Goal: Transaction & Acquisition: Purchase product/service

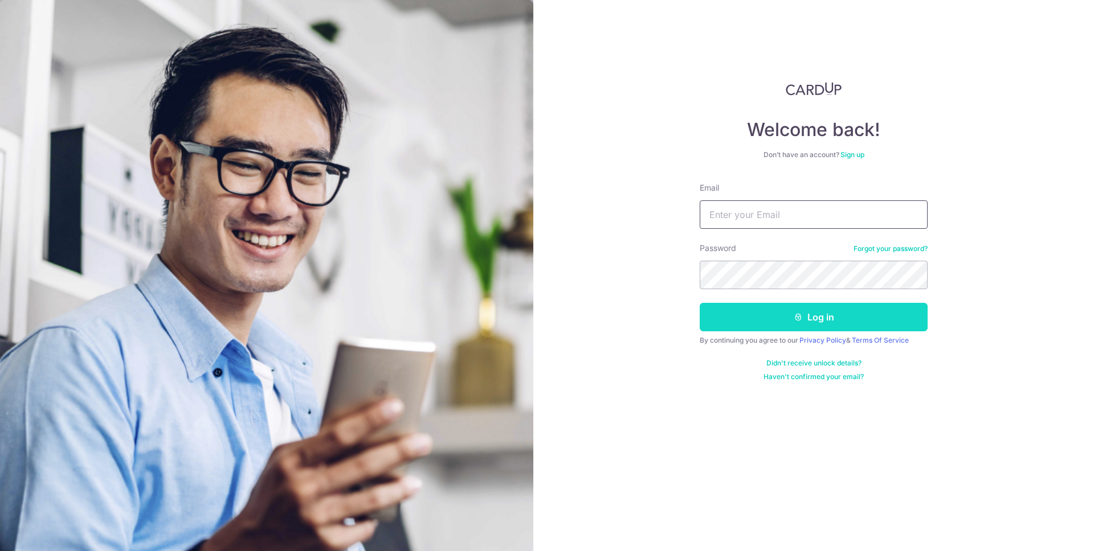
type input "shamkumar91@gmail.com"
click at [790, 313] on button "Log in" at bounding box center [814, 317] width 228 height 28
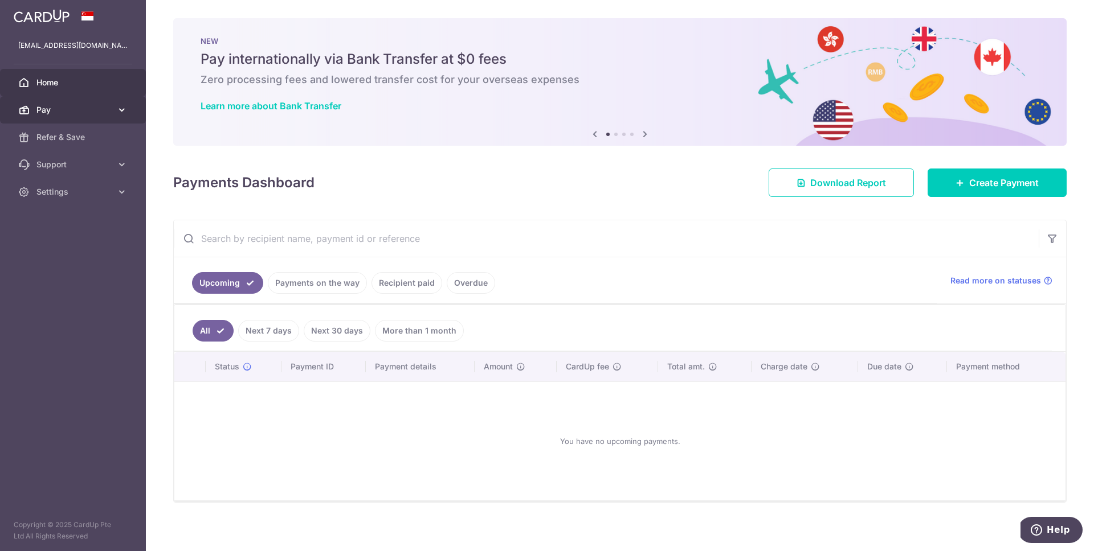
click at [86, 118] on link "Pay" at bounding box center [73, 109] width 146 height 27
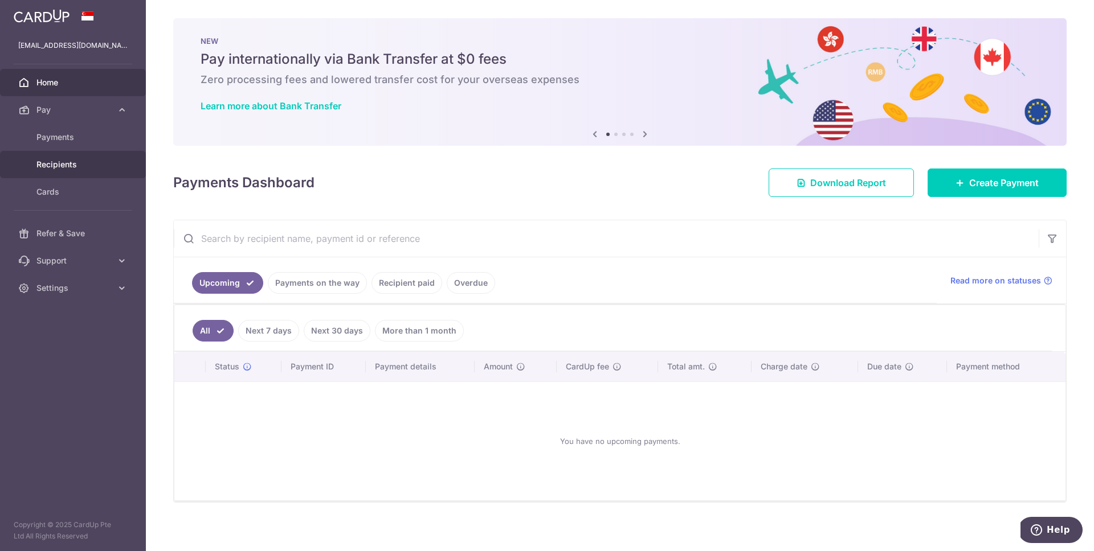
click at [61, 166] on span "Recipients" at bounding box center [73, 164] width 75 height 11
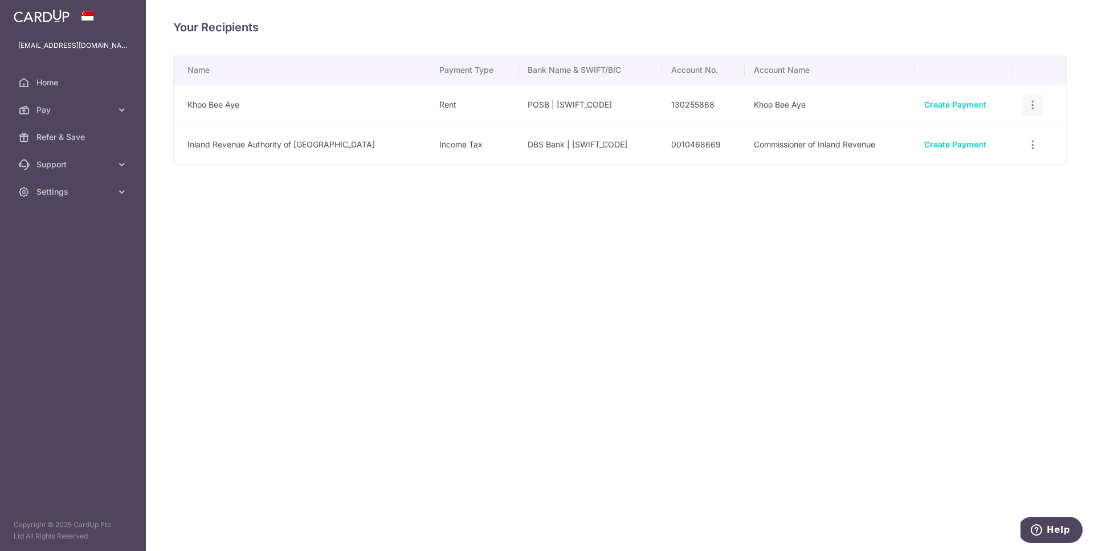
click at [1026, 98] on div "View/Edit Linked Payments" at bounding box center [1032, 105] width 21 height 21
click at [1030, 105] on icon "button" at bounding box center [1033, 105] width 12 height 12
click at [1001, 139] on span "View/Edit" at bounding box center [993, 137] width 77 height 14
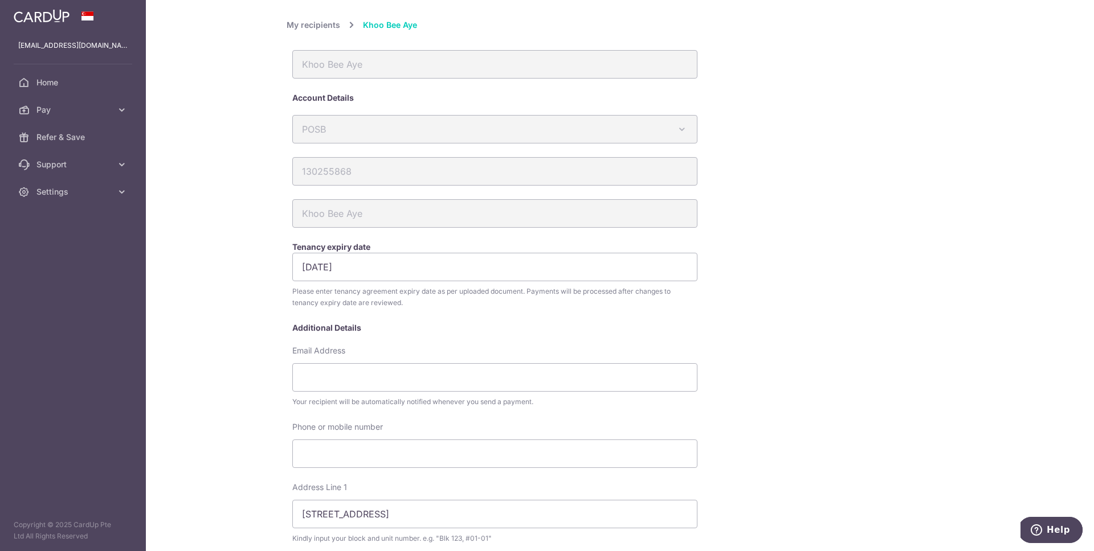
click at [297, 27] on link "My recipients" at bounding box center [314, 25] width 54 height 14
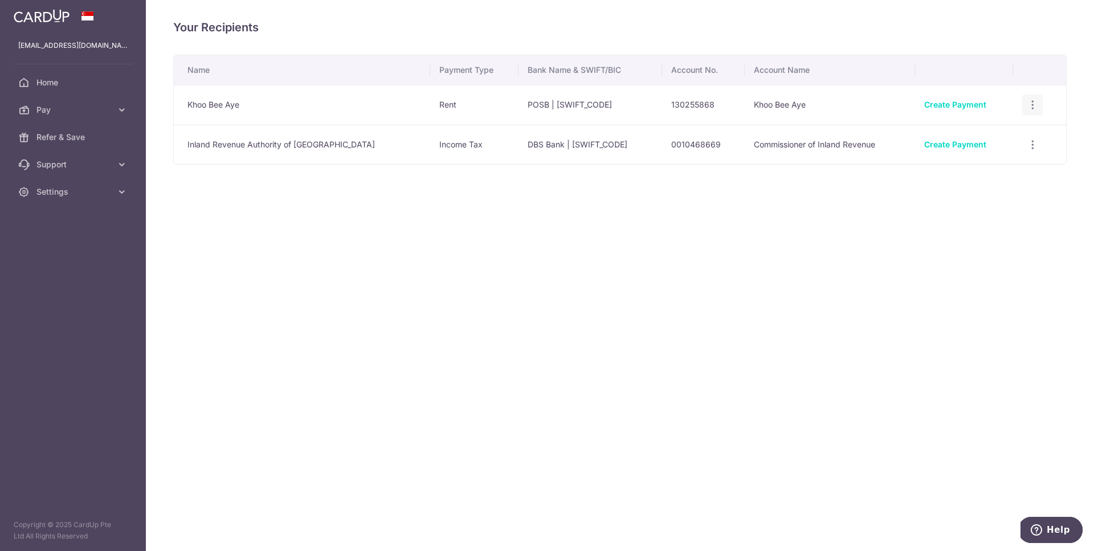
click at [1030, 104] on icon "button" at bounding box center [1033, 105] width 12 height 12
click at [796, 293] on div "Your Recipients Name Payment Type Bank Name & SWIFT/BIC Account No. Account Nam…" at bounding box center [620, 275] width 948 height 551
click at [89, 109] on span "Pay" at bounding box center [73, 109] width 75 height 11
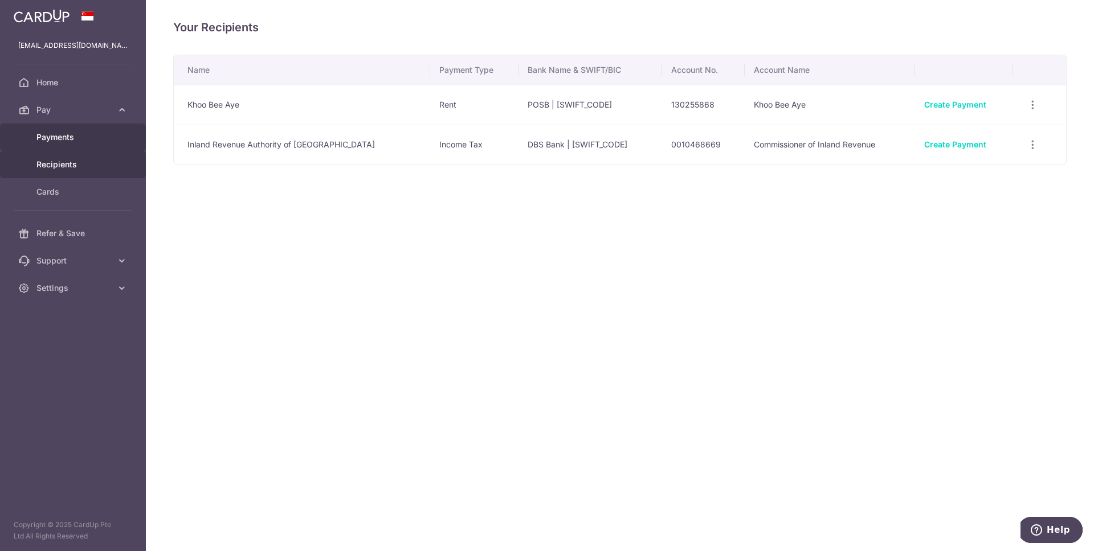
click at [79, 140] on span "Payments" at bounding box center [73, 137] width 75 height 11
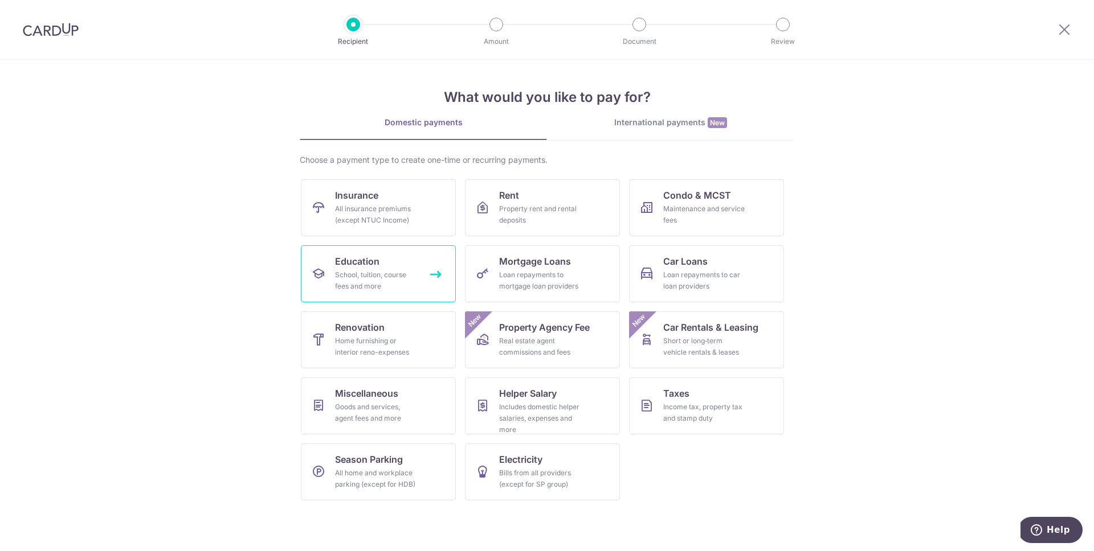
click at [374, 269] on div "School, tuition, course fees and more" at bounding box center [376, 280] width 82 height 23
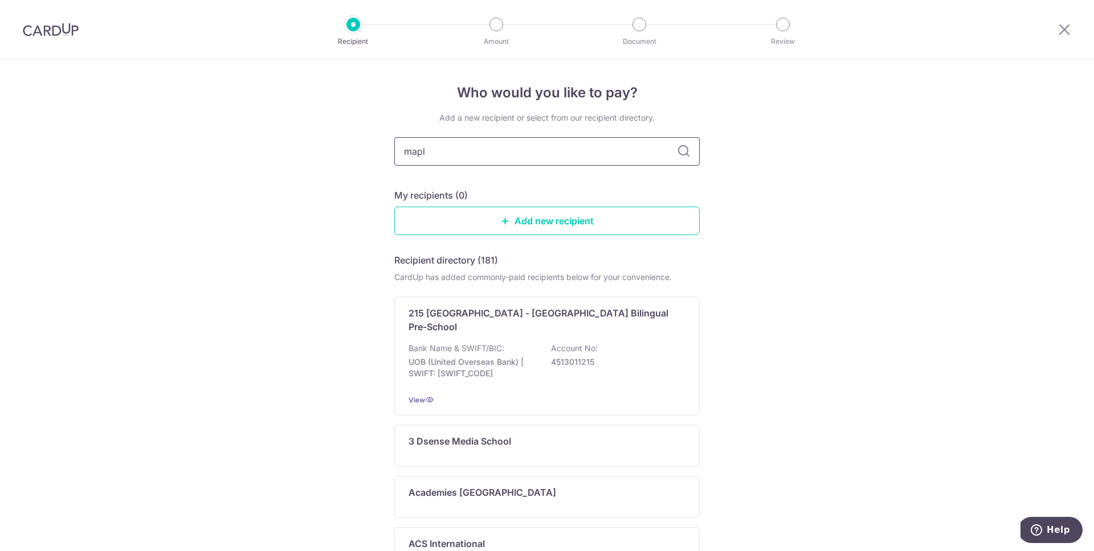
type input "maple"
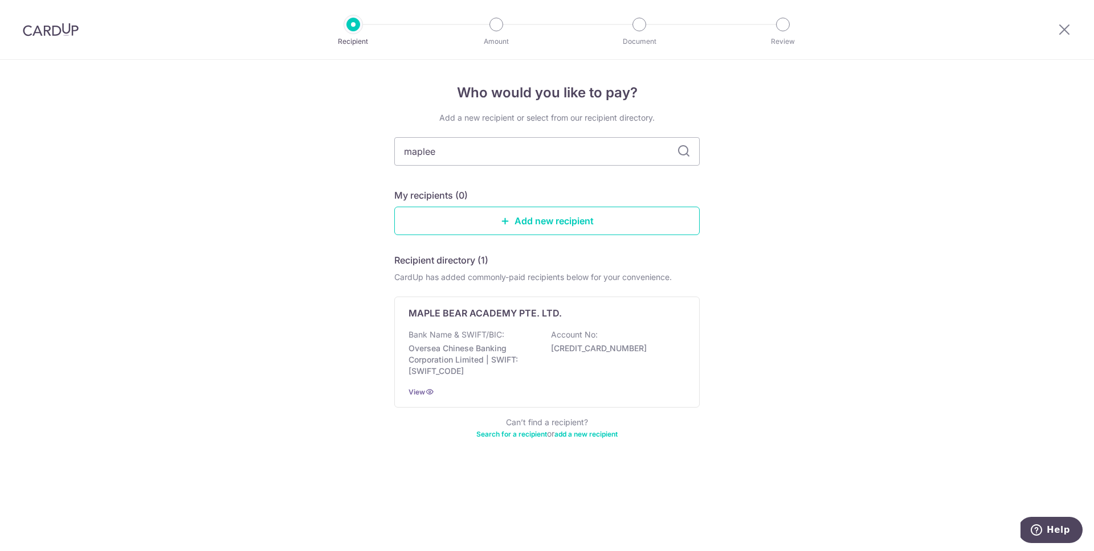
type input "maple"
type input "maplebear"
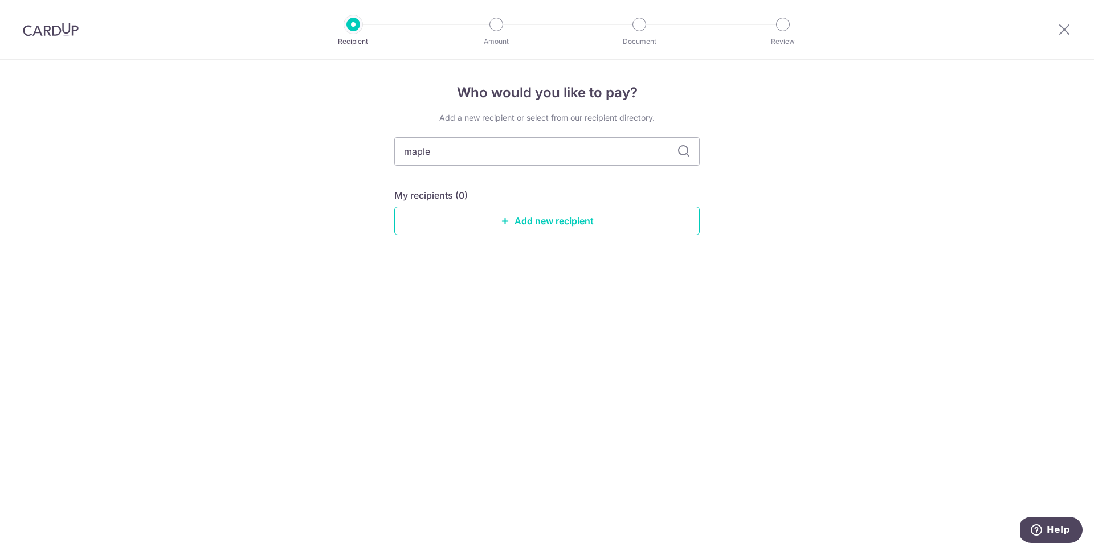
type input "maple"
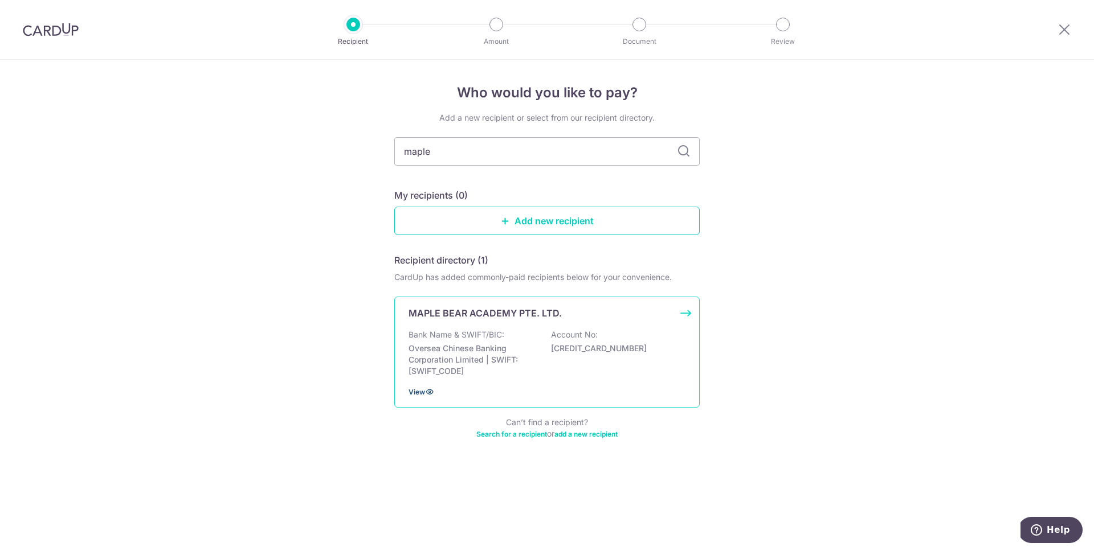
click at [424, 395] on span "View" at bounding box center [416, 392] width 17 height 9
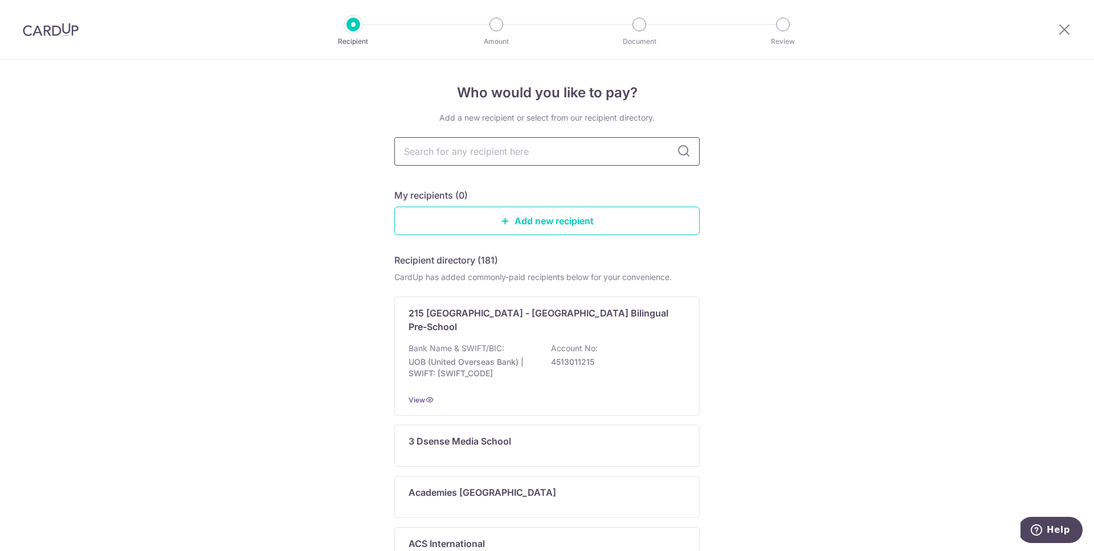
click at [453, 156] on input "text" at bounding box center [546, 151] width 305 height 28
type input "maple"
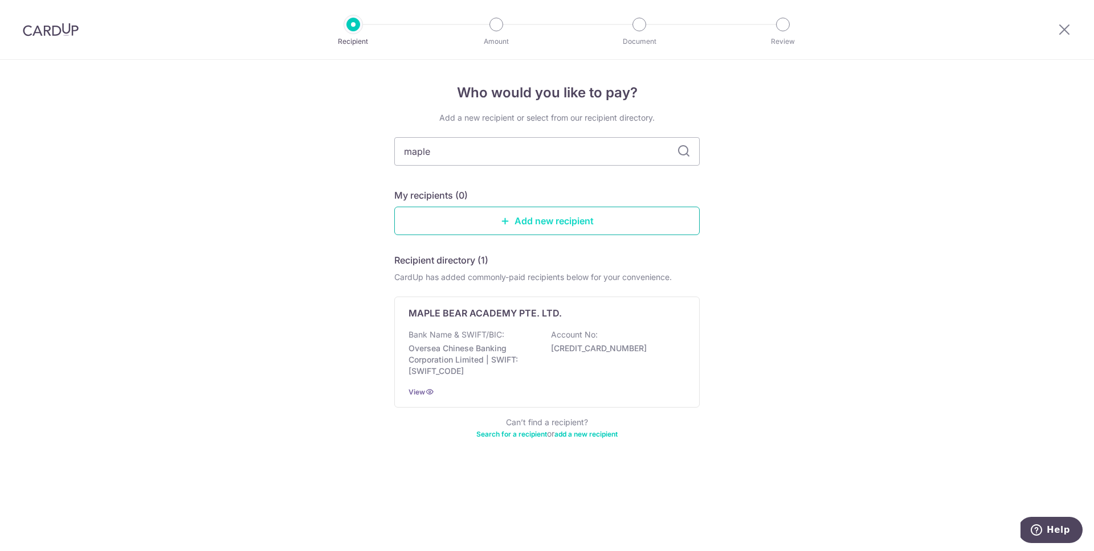
click at [528, 215] on link "Add new recipient" at bounding box center [546, 221] width 305 height 28
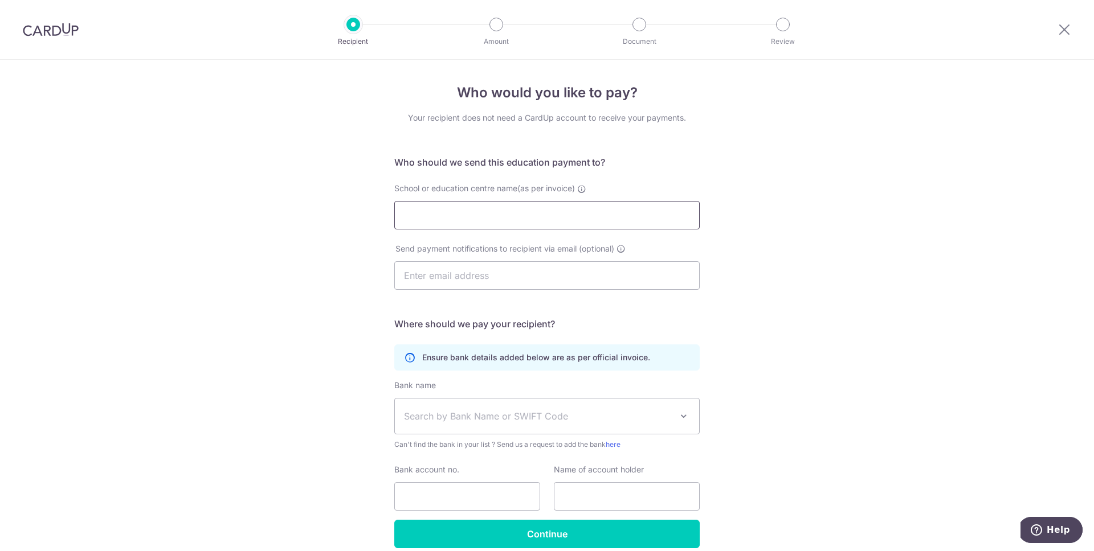
click at [528, 215] on input "School or education centre name(as per invoice)" at bounding box center [546, 215] width 305 height 28
type input "MapleBear Havelock"
click at [521, 286] on input "text" at bounding box center [546, 275] width 305 height 28
type input "shamkumar91@gmail.com"
click at [333, 300] on div "Who would you like to pay? Your recipient does not need a CardUp account to rec…" at bounding box center [547, 331] width 1094 height 542
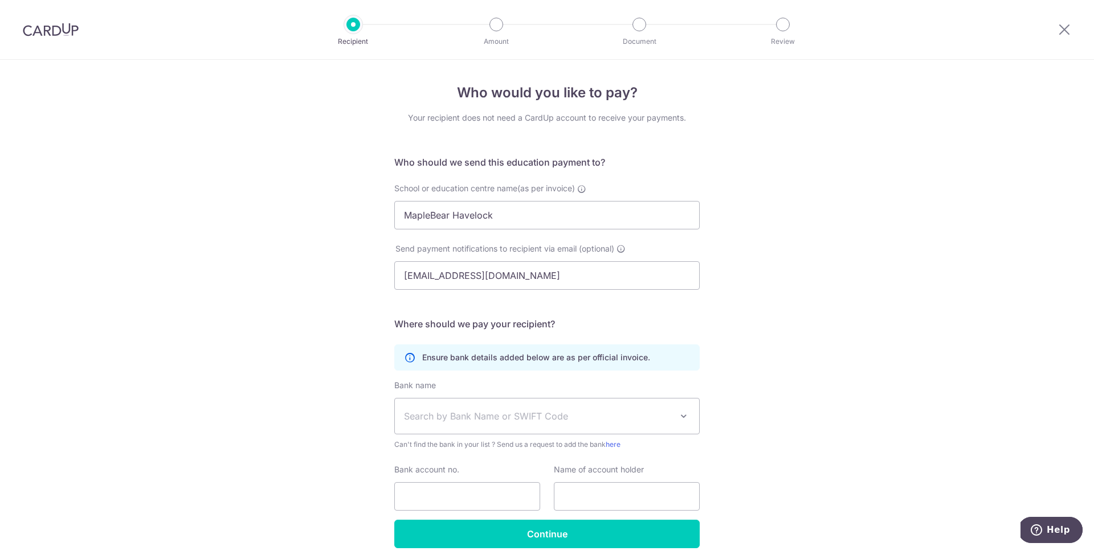
scroll to position [51, 0]
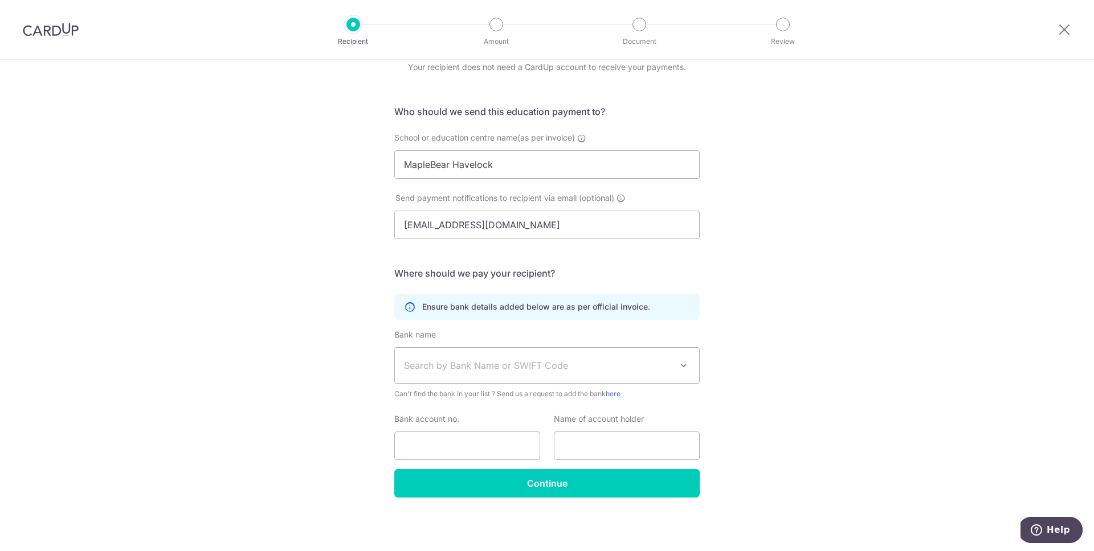
click at [426, 355] on span "Search by Bank Name or SWIFT Code" at bounding box center [547, 365] width 304 height 35
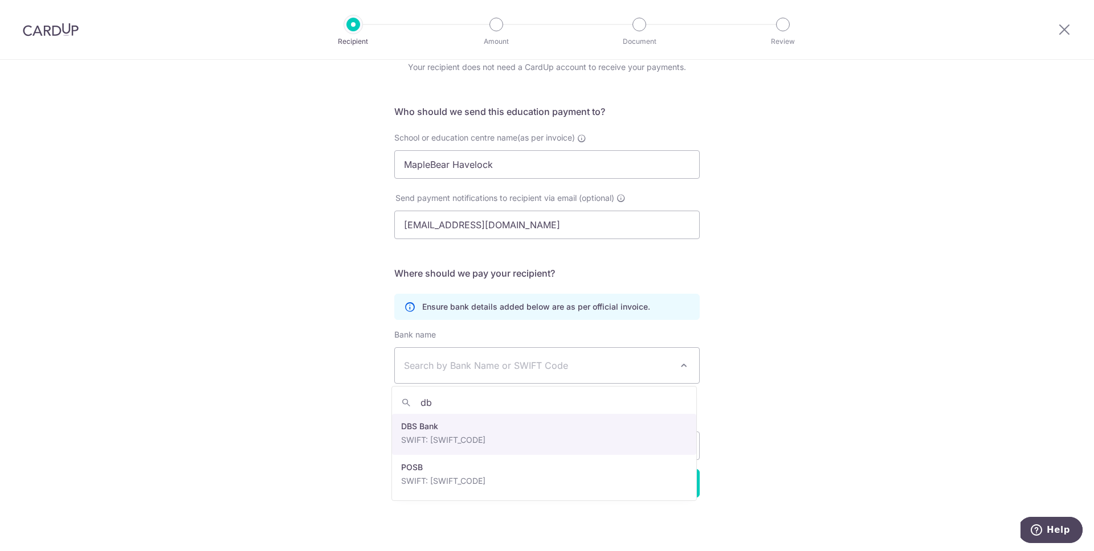
type input "dbs"
select select "6"
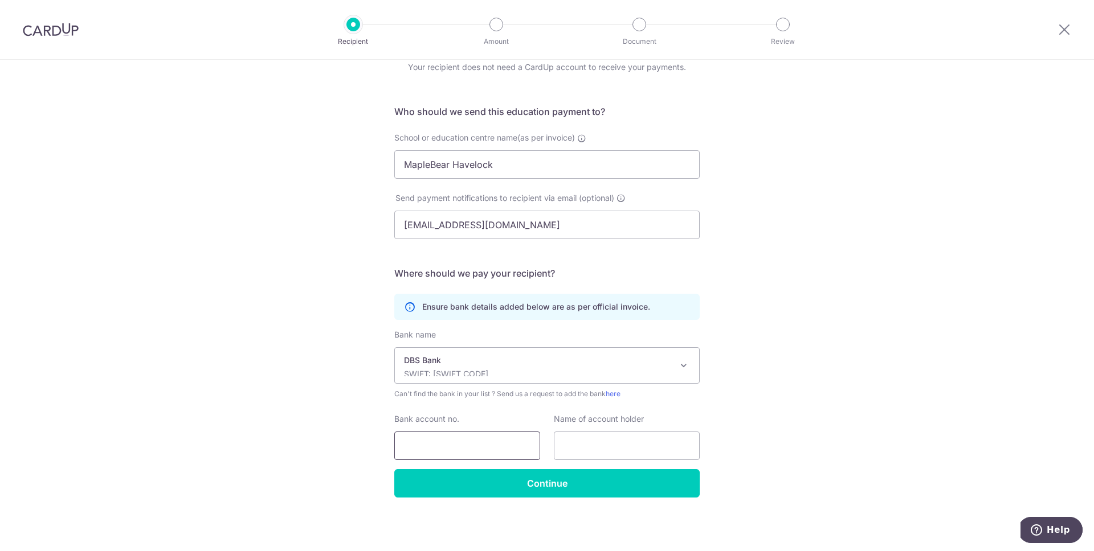
click at [446, 448] on input "Bank account no." at bounding box center [467, 446] width 146 height 28
type input "003-933757-4"
click at [600, 434] on input "text" at bounding box center [627, 446] width 146 height 28
click at [618, 450] on input "Maple Bear Presschool Pte Ltd" at bounding box center [627, 446] width 146 height 28
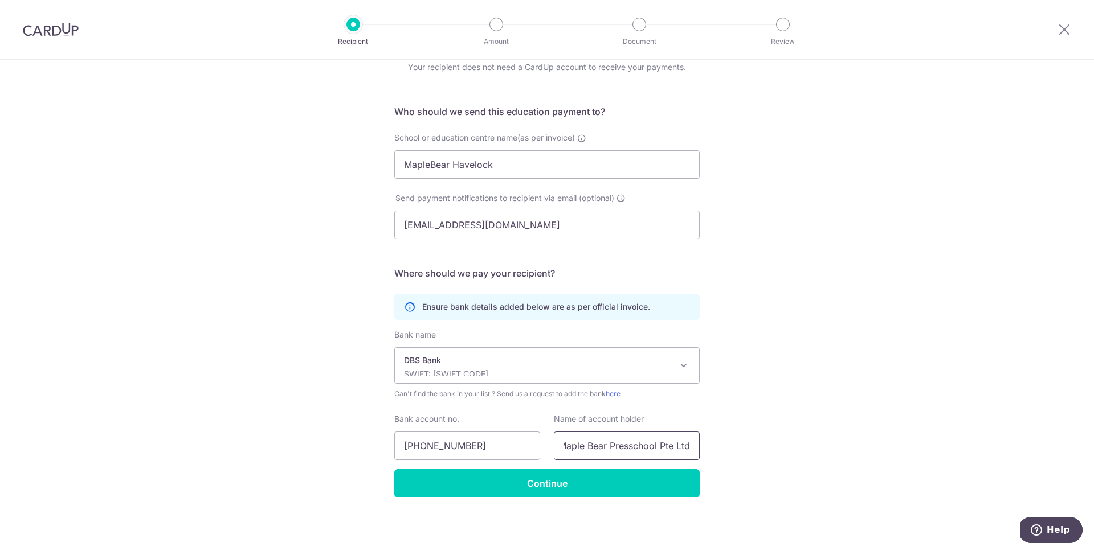
click at [630, 449] on input "Maple Bear Presschool Pte Ltd" at bounding box center [627, 446] width 146 height 28
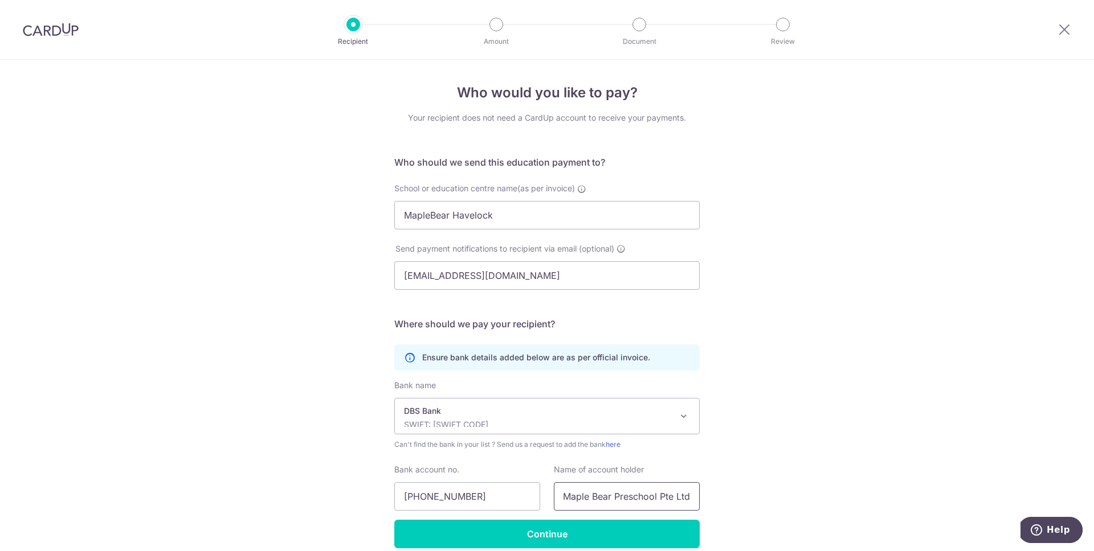
scroll to position [51, 0]
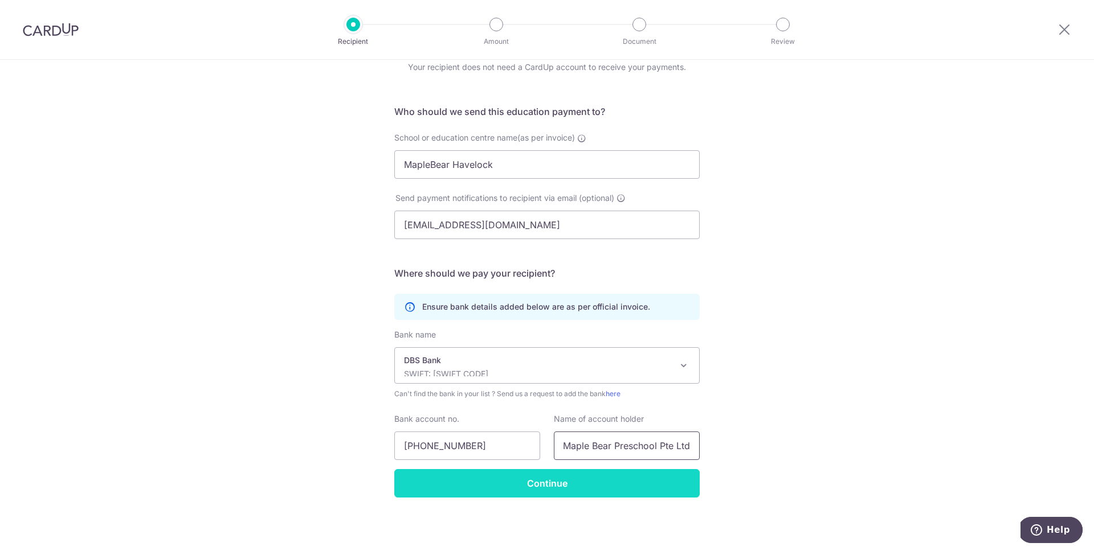
type input "Maple Bear Preschool Pte Ltd"
click at [621, 492] on input "Continue" at bounding box center [546, 483] width 305 height 28
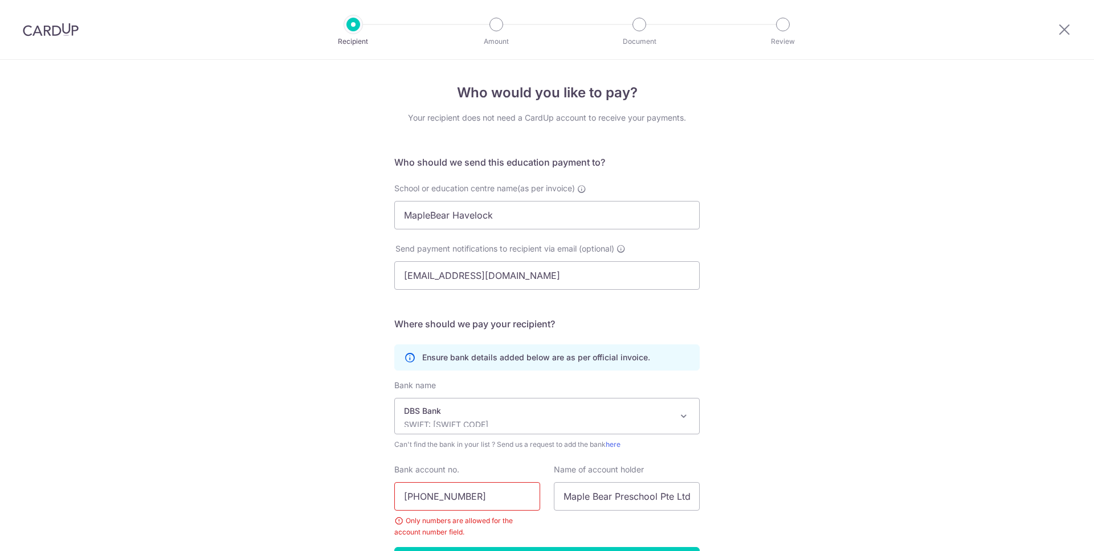
scroll to position [78, 0]
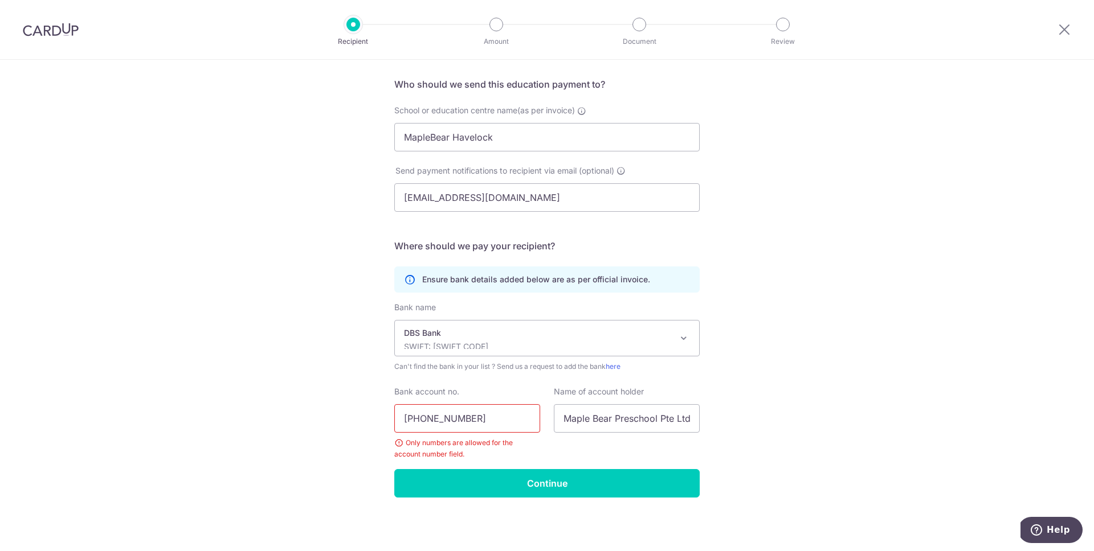
click at [423, 420] on input "003-933757-4" at bounding box center [467, 418] width 146 height 28
click at [457, 419] on input "003933757-4" at bounding box center [467, 418] width 146 height 28
type input "0039337574"
click at [472, 482] on input "Continue" at bounding box center [546, 483] width 305 height 28
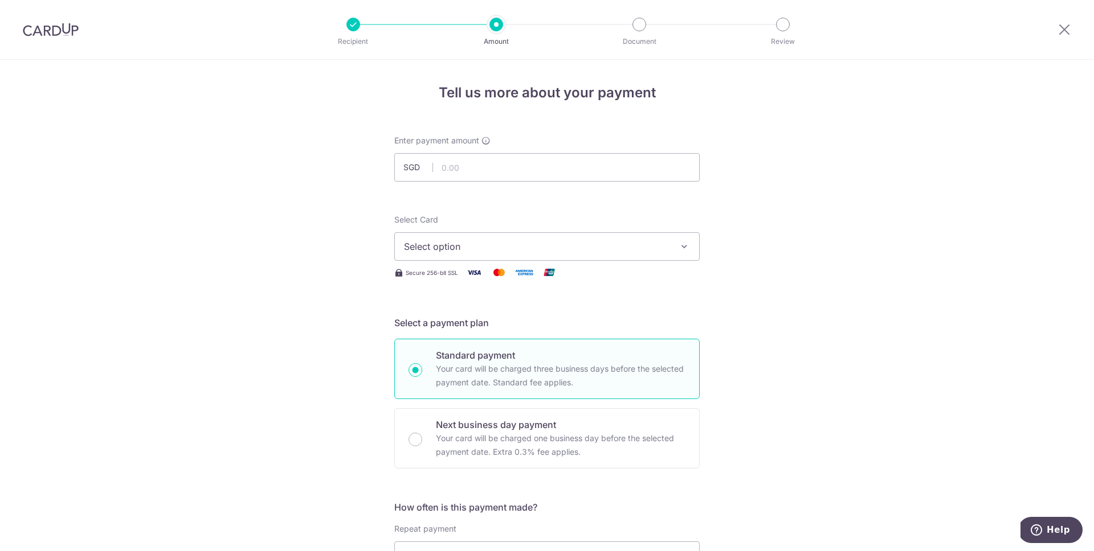
click at [440, 255] on button "Select option" at bounding box center [546, 246] width 305 height 28
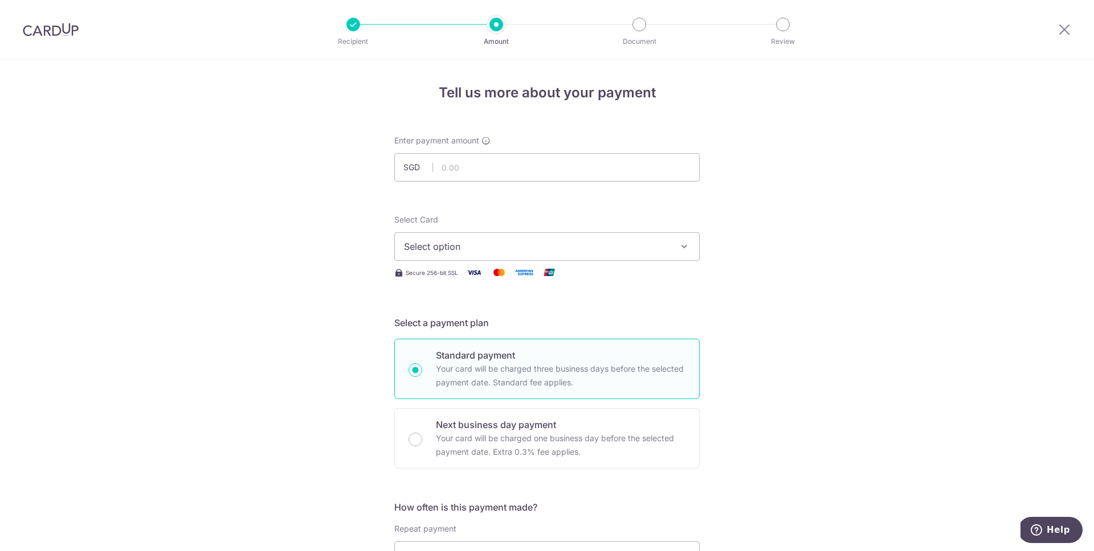
click at [37, 36] on img at bounding box center [51, 30] width 56 height 14
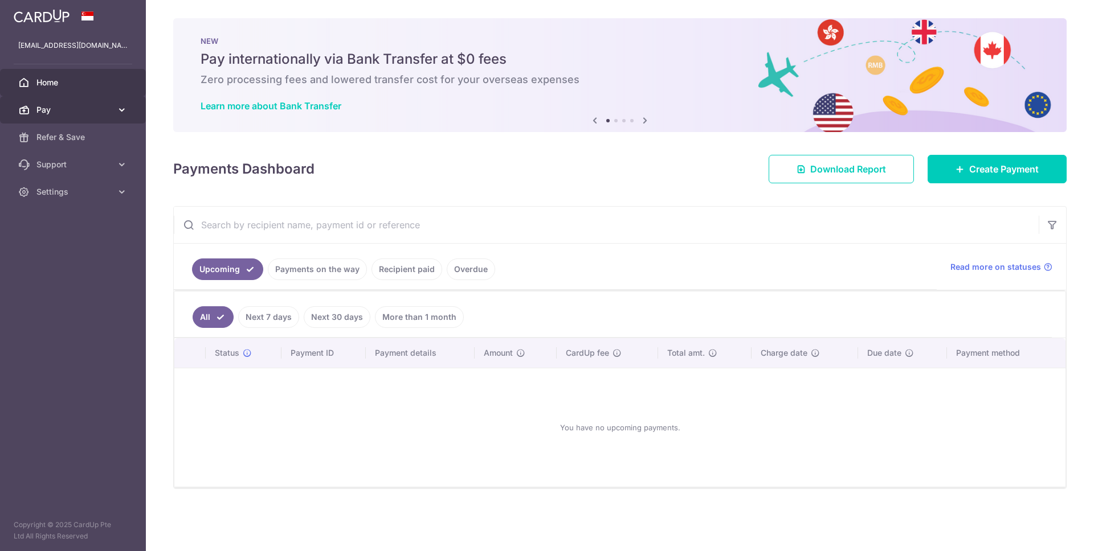
click at [83, 107] on span "Pay" at bounding box center [73, 109] width 75 height 11
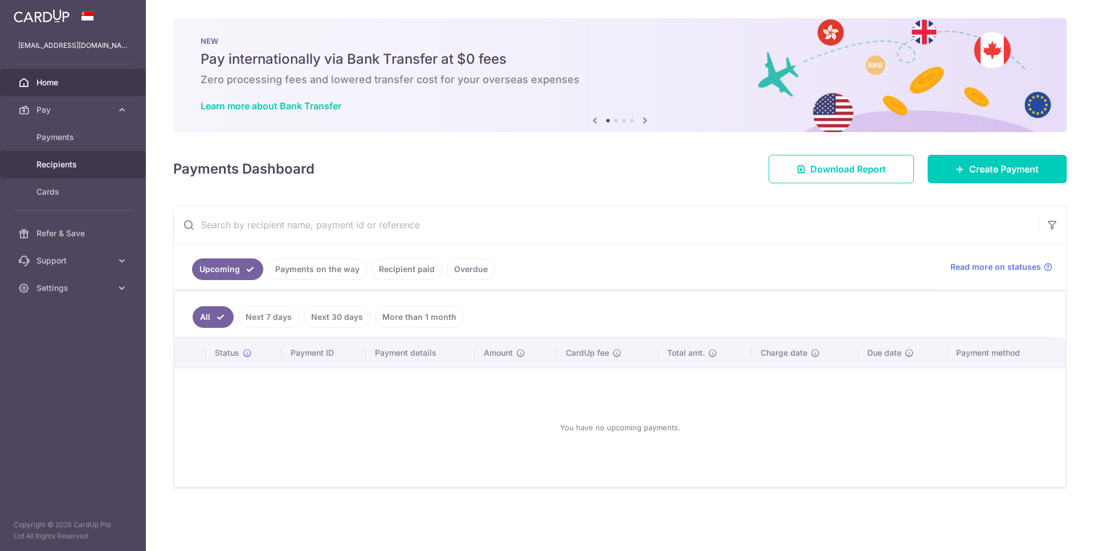
click at [73, 169] on span "Recipients" at bounding box center [73, 164] width 75 height 11
